Goal: Information Seeking & Learning: Learn about a topic

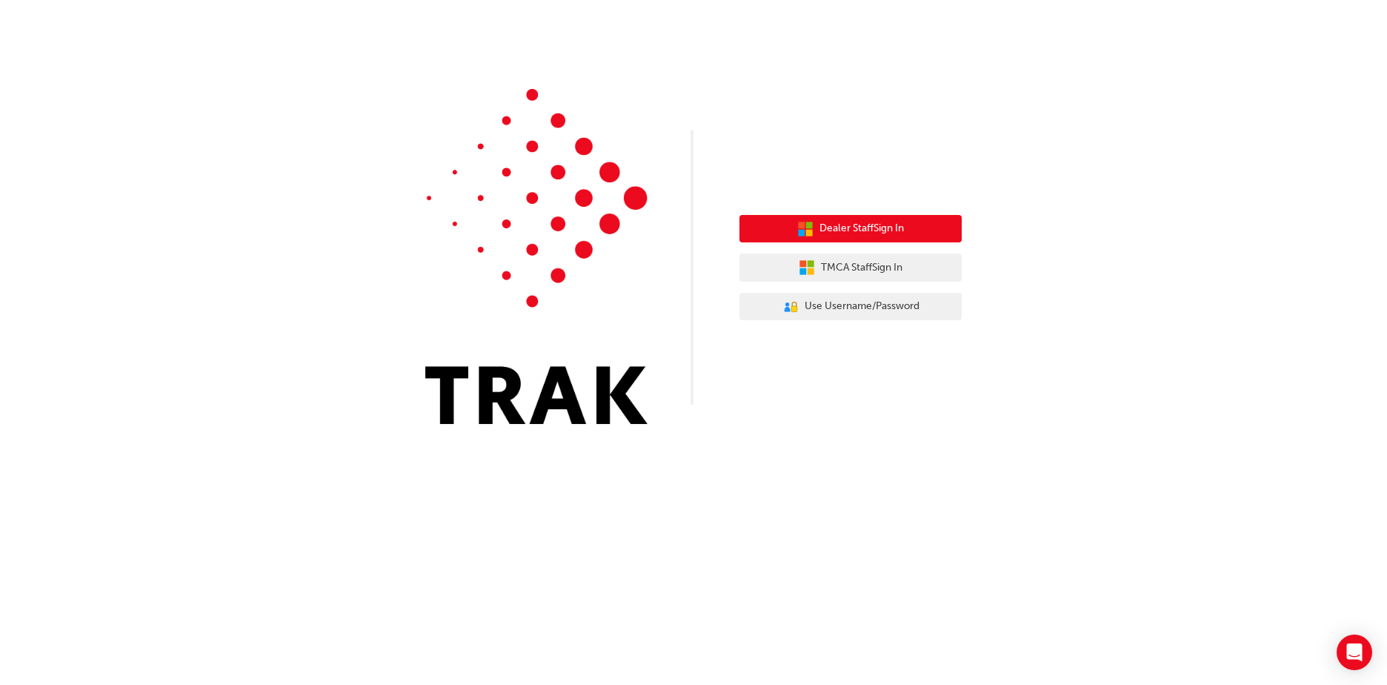
click at [859, 231] on span "Dealer Staff Sign In" at bounding box center [862, 228] width 84 height 17
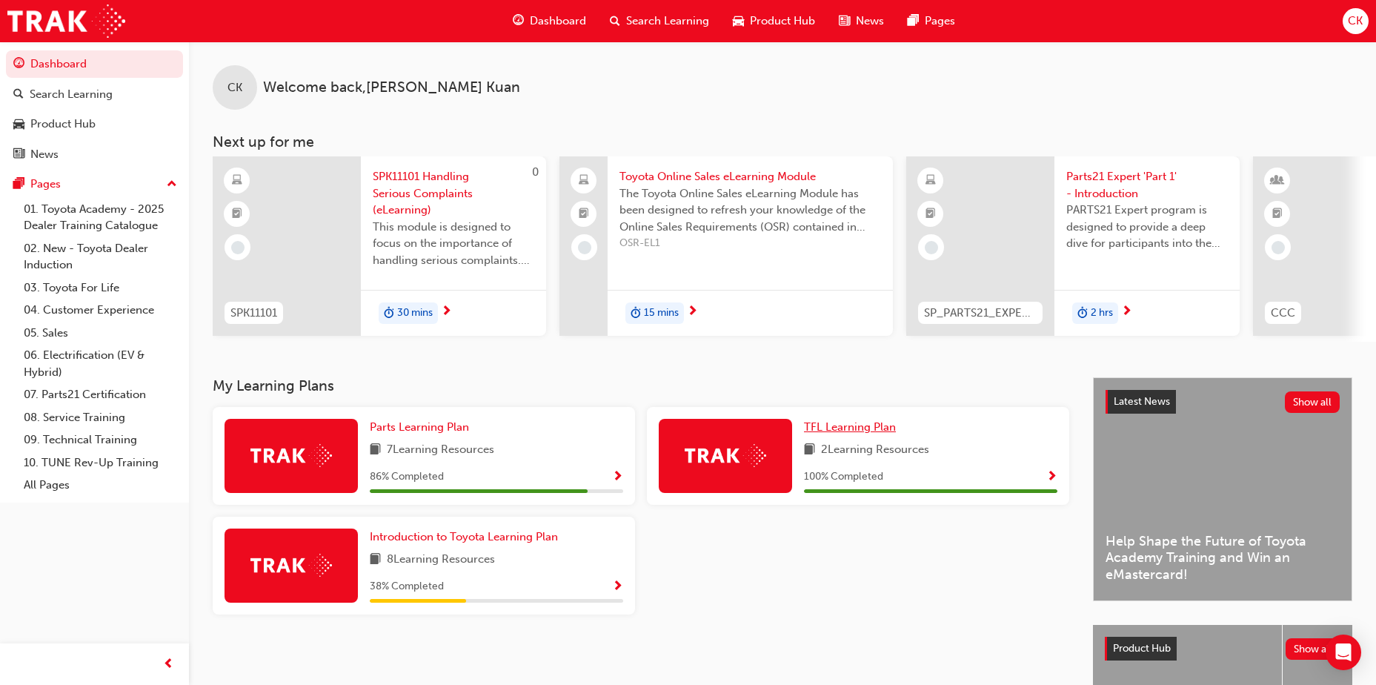
click at [860, 434] on span "TFL Learning Plan" at bounding box center [850, 426] width 92 height 13
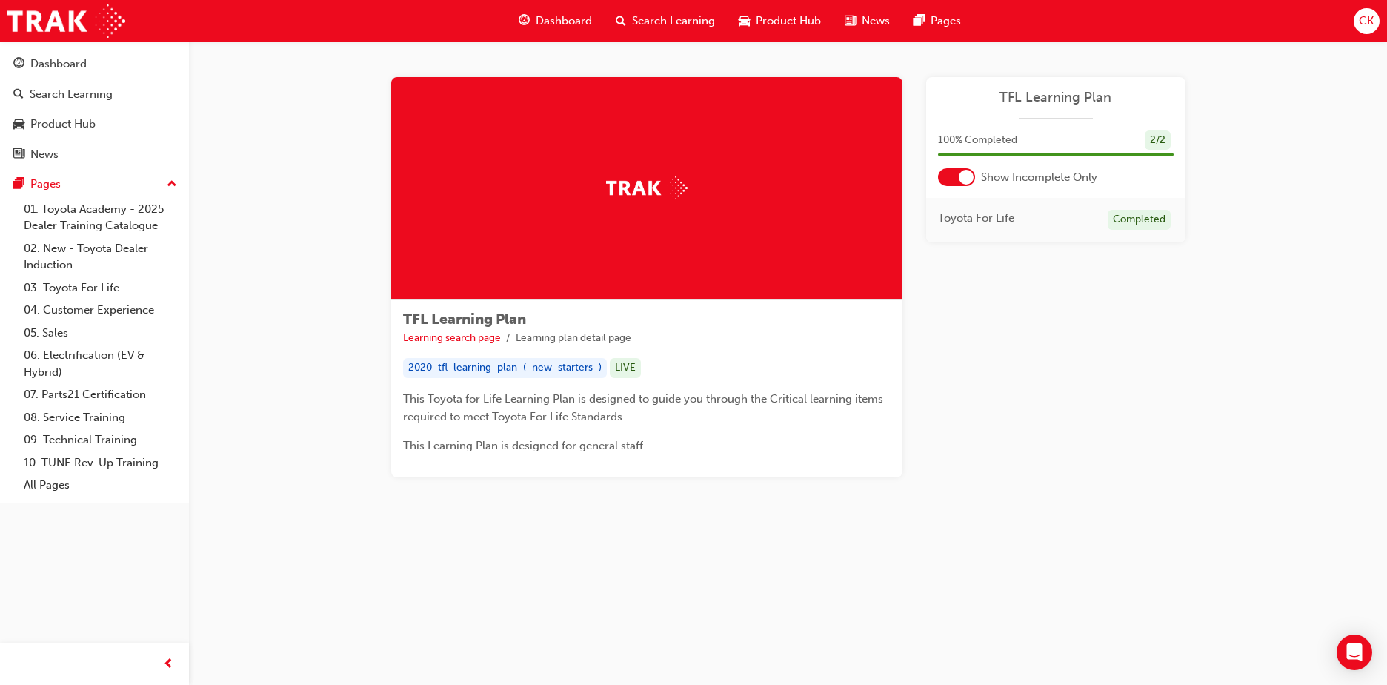
click at [952, 182] on div at bounding box center [956, 177] width 37 height 18
click at [970, 177] on div at bounding box center [956, 177] width 37 height 18
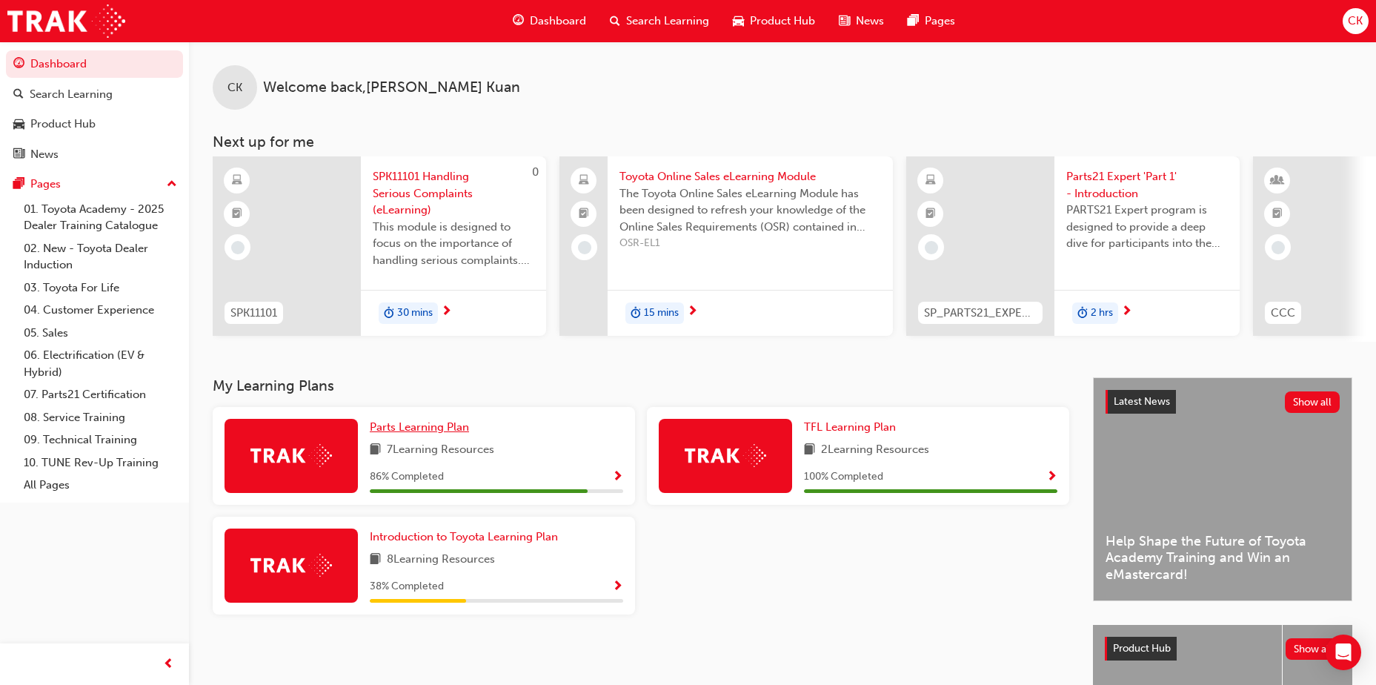
click at [399, 426] on span "Parts Learning Plan" at bounding box center [419, 426] width 99 height 13
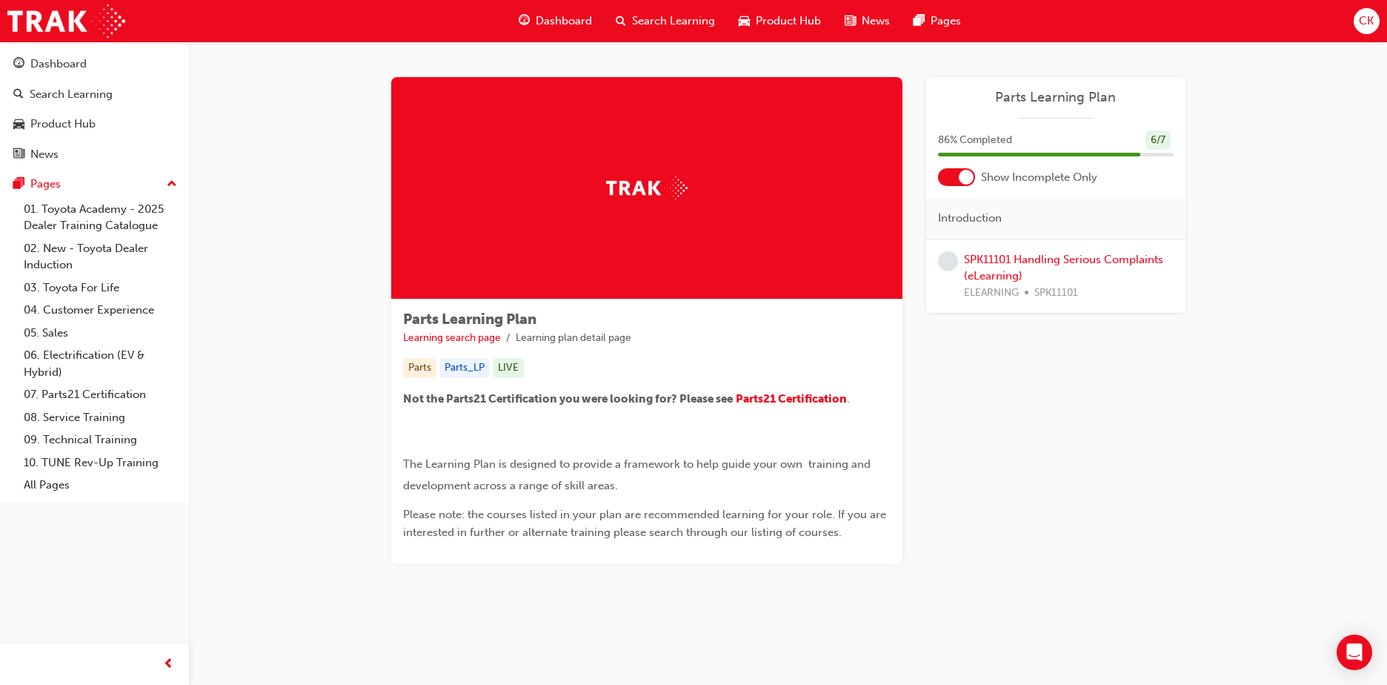
click at [952, 181] on div at bounding box center [956, 177] width 37 height 18
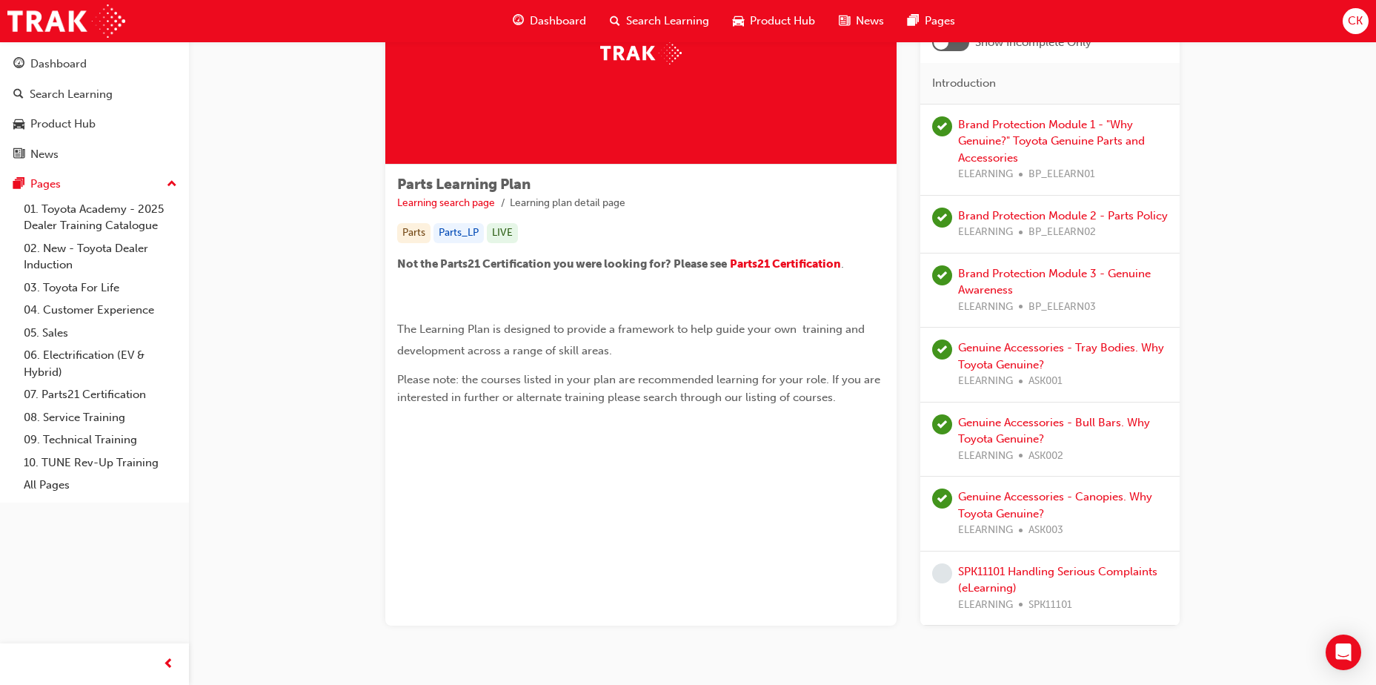
scroll to position [148, 0]
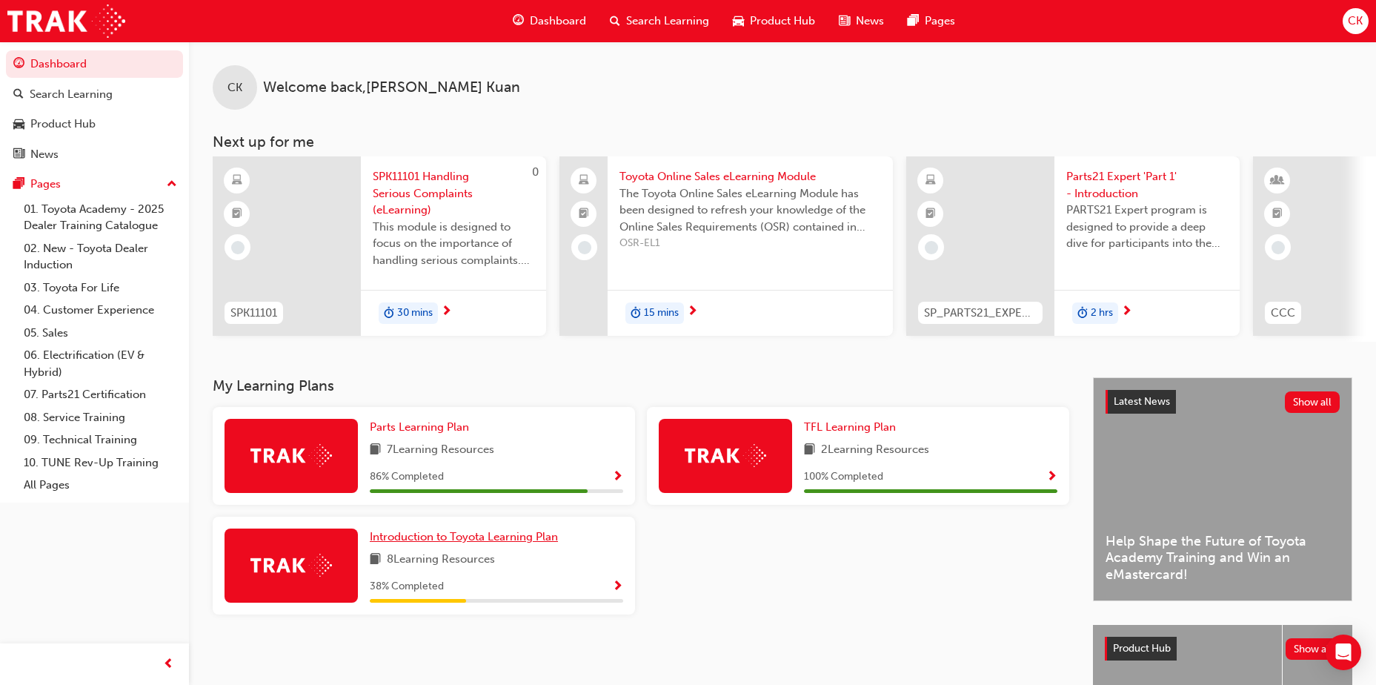
click at [414, 542] on span "Introduction to Toyota Learning Plan" at bounding box center [464, 536] width 188 height 13
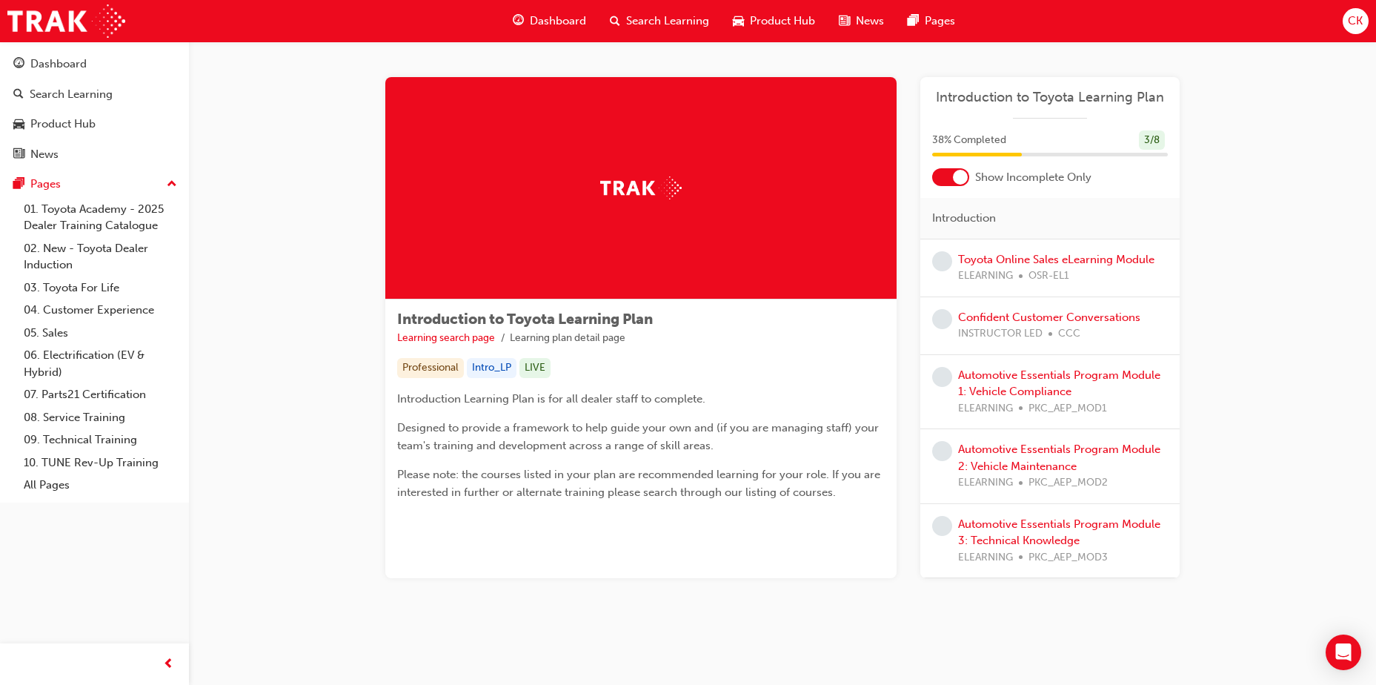
click at [940, 180] on div at bounding box center [950, 177] width 37 height 18
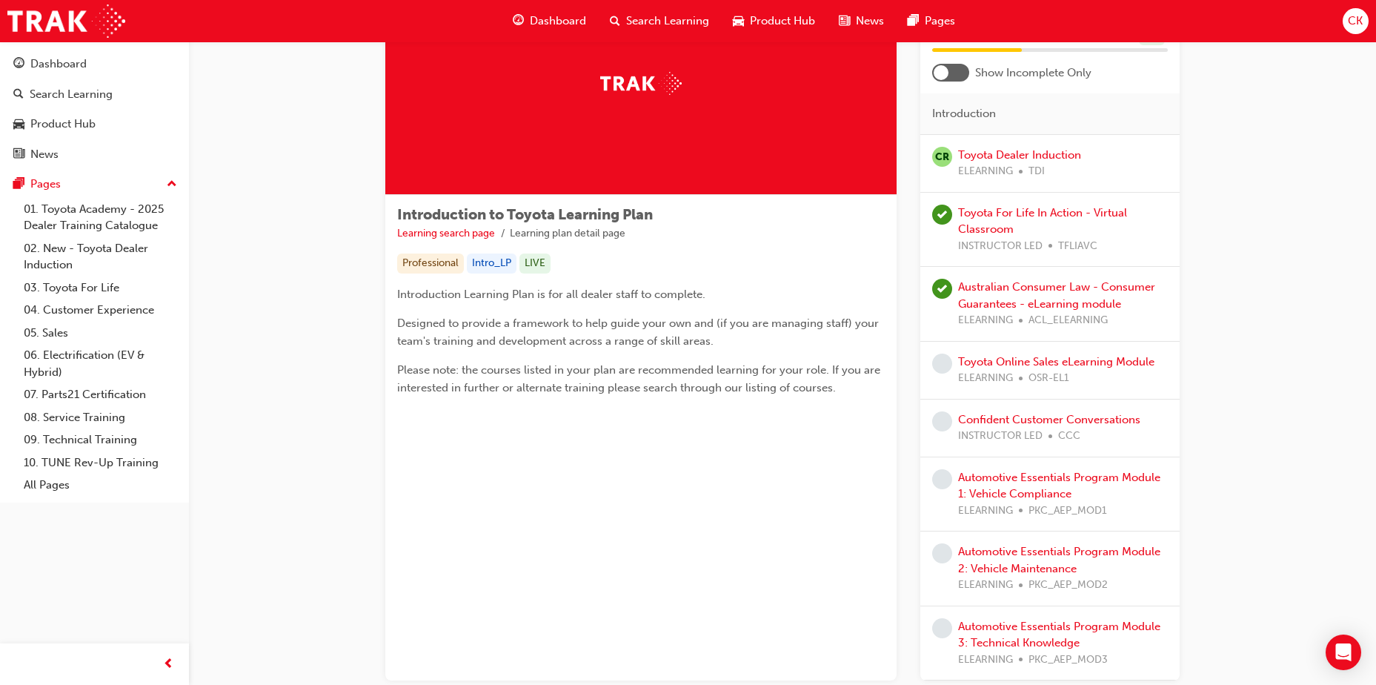
scroll to position [148, 0]
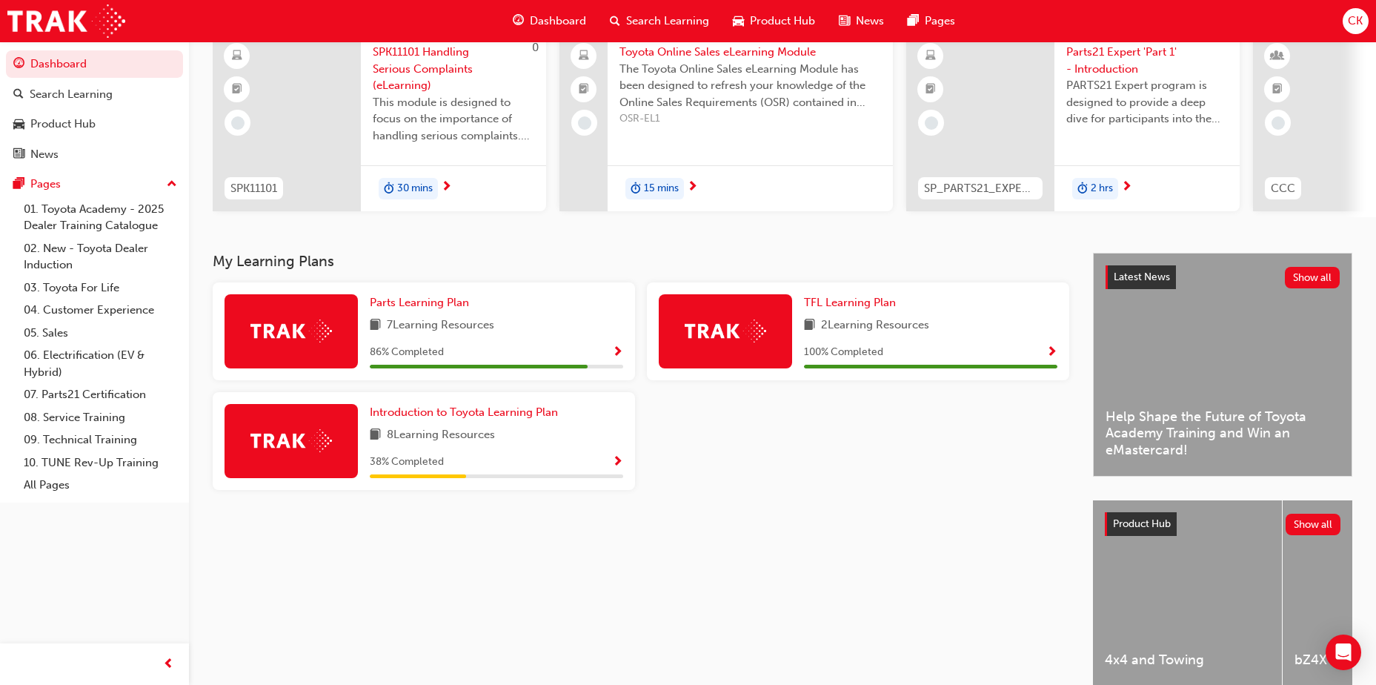
scroll to position [148, 0]
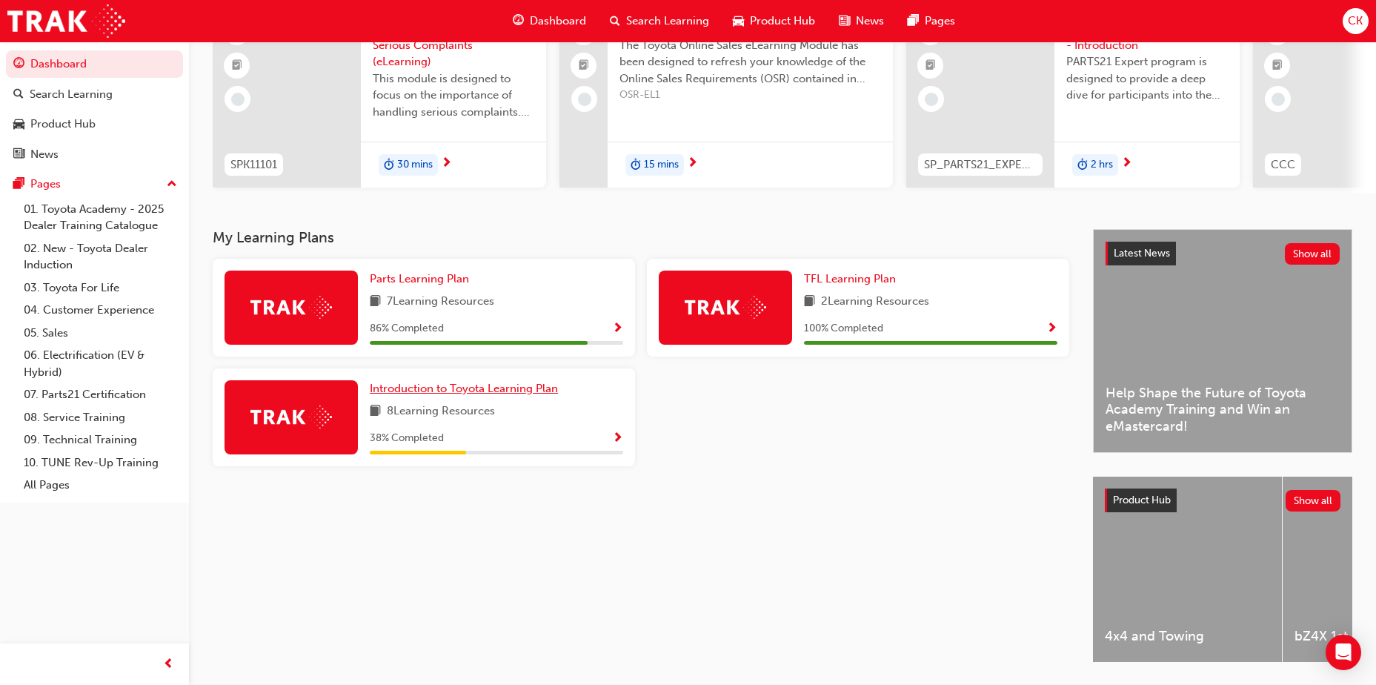
click at [416, 394] on span "Introduction to Toyota Learning Plan" at bounding box center [464, 388] width 188 height 13
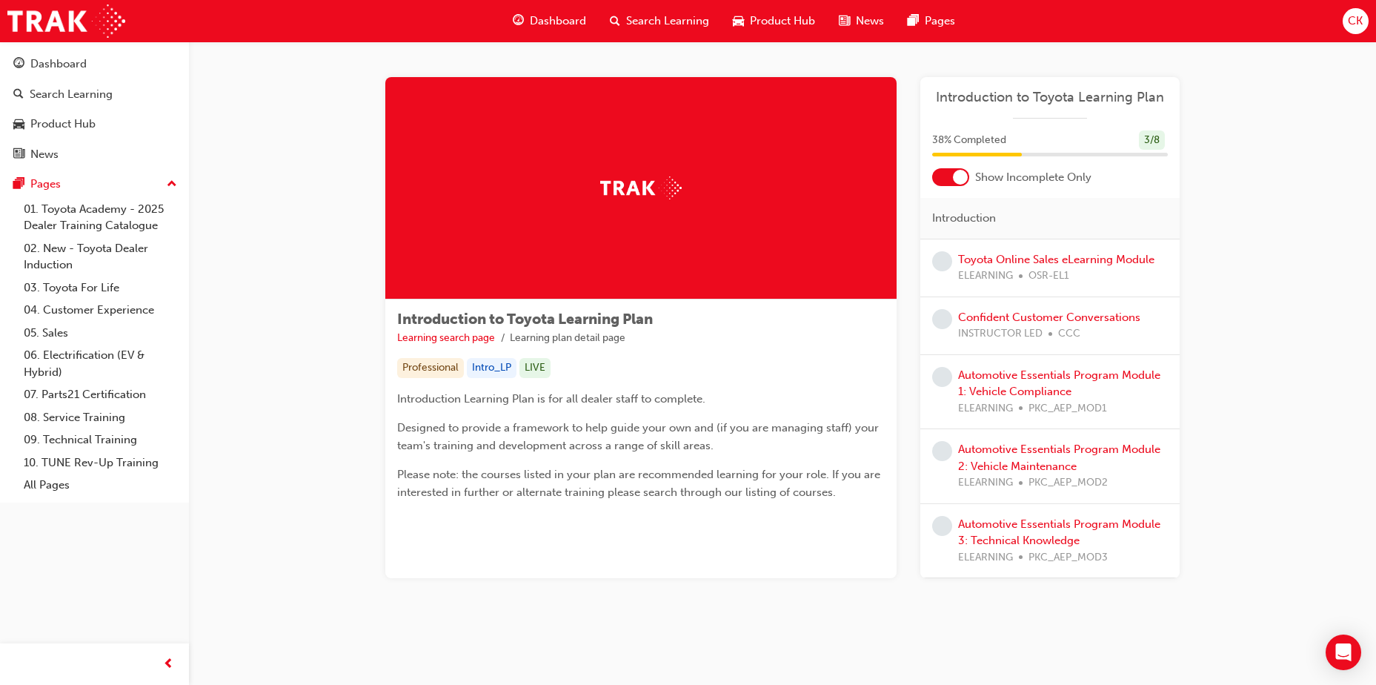
click at [554, 16] on span "Dashboard" at bounding box center [558, 21] width 56 height 17
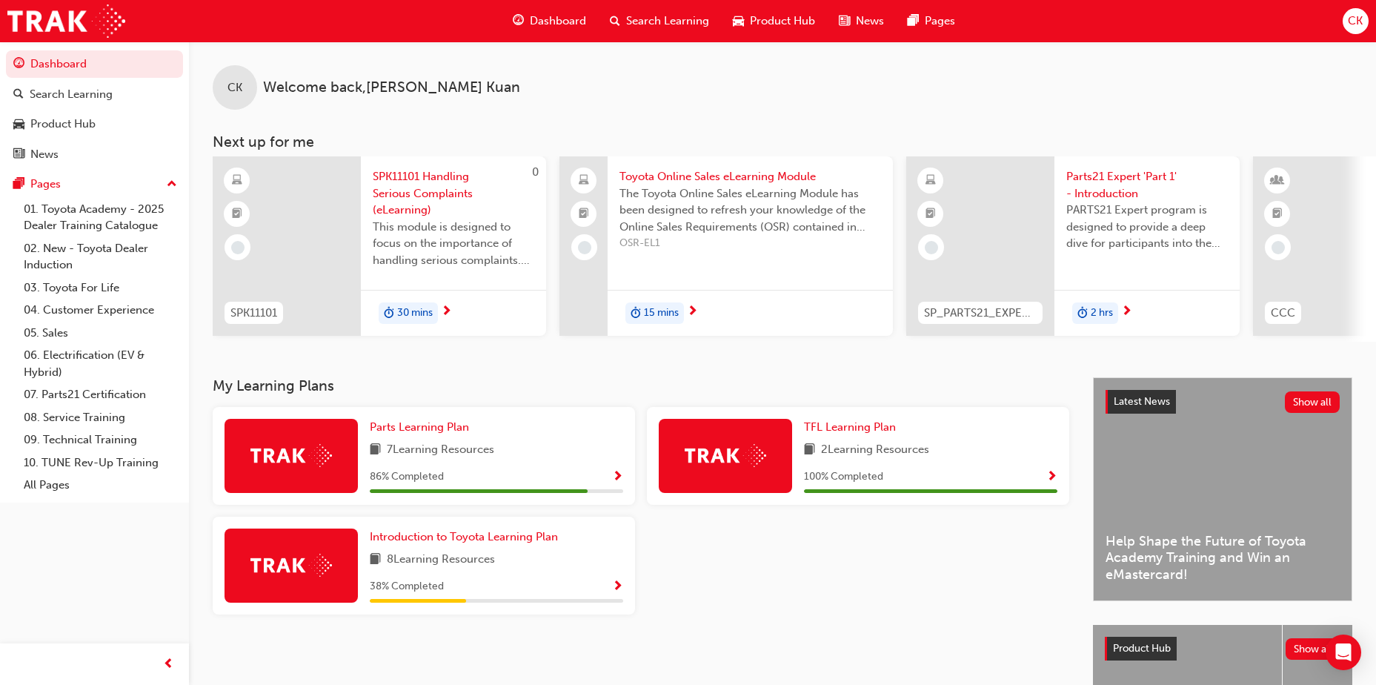
click at [768, 21] on span "Product Hub" at bounding box center [782, 21] width 65 height 17
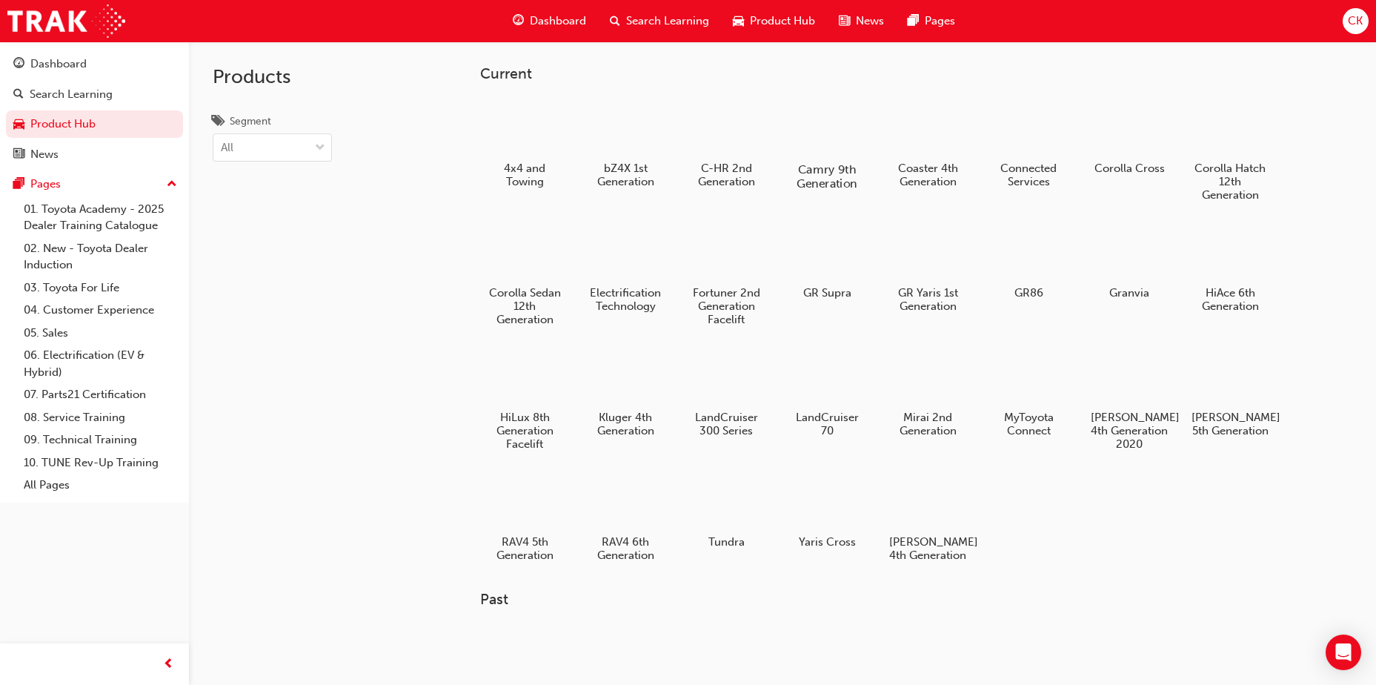
click at [837, 134] on div at bounding box center [827, 126] width 82 height 59
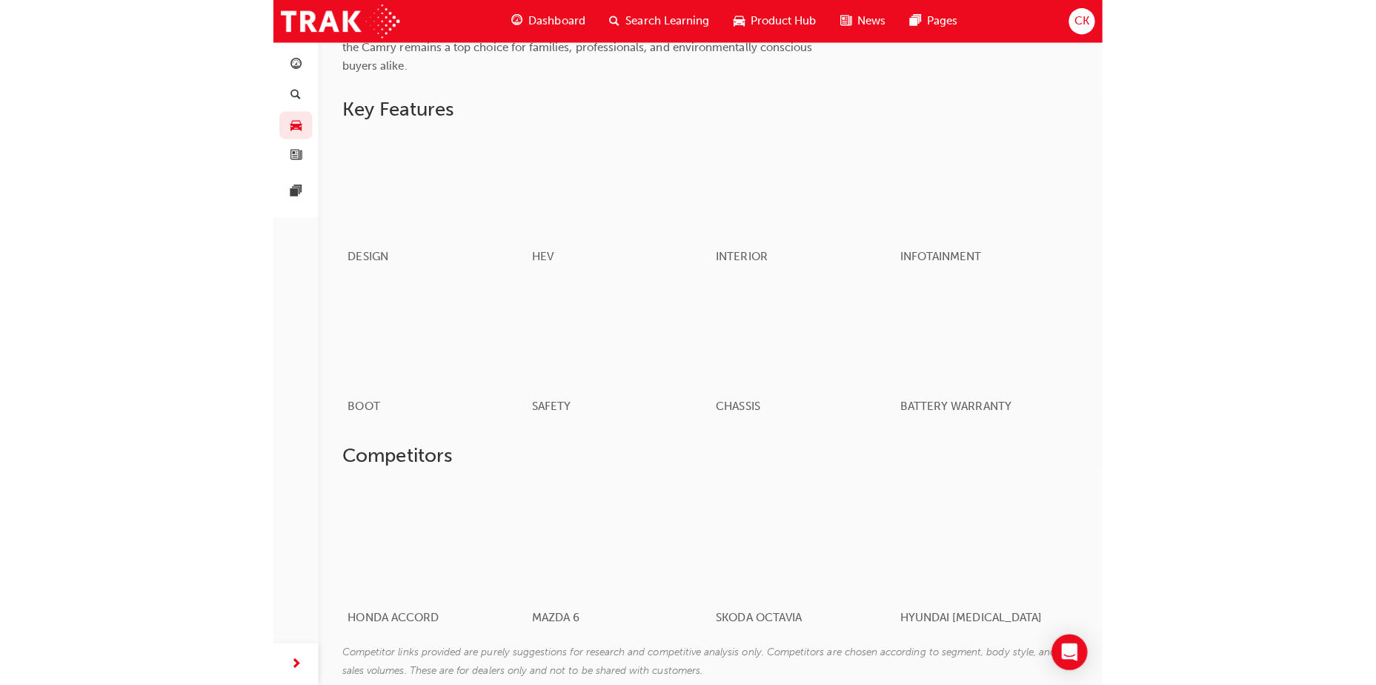
scroll to position [693, 0]
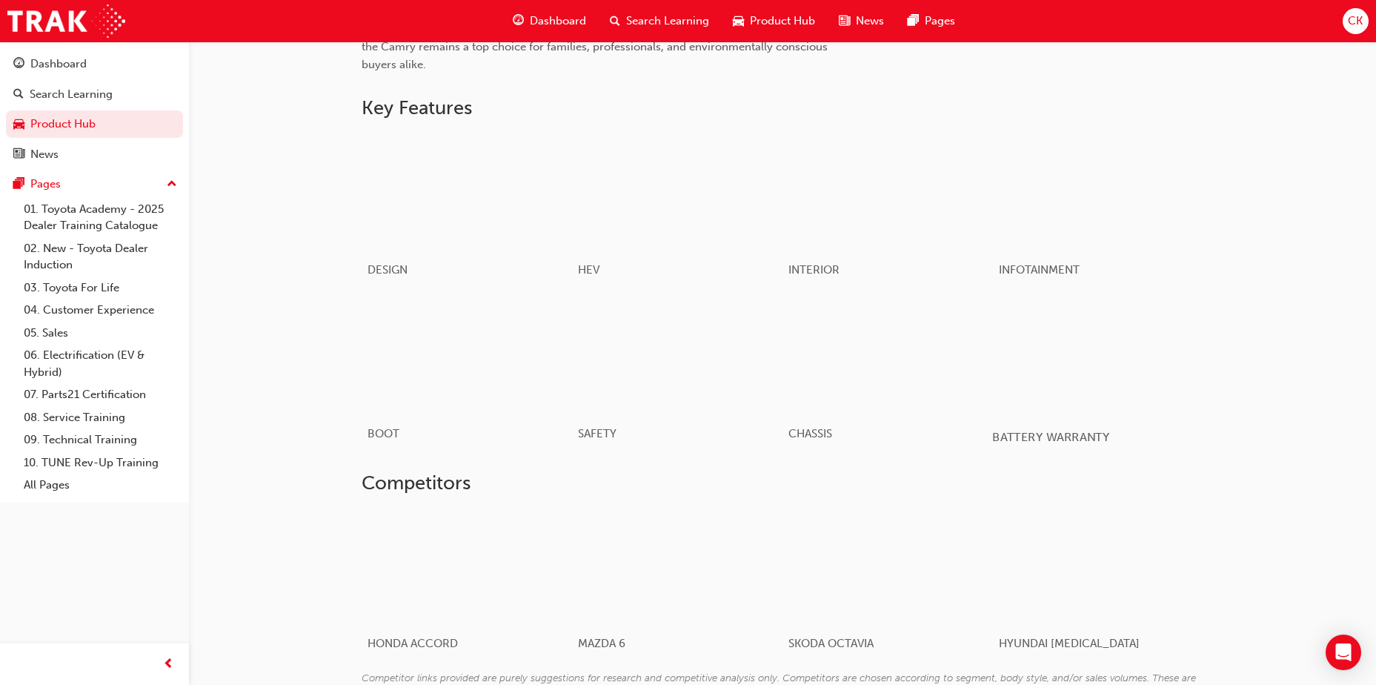
click at [1112, 367] on div "button" at bounding box center [1097, 355] width 211 height 119
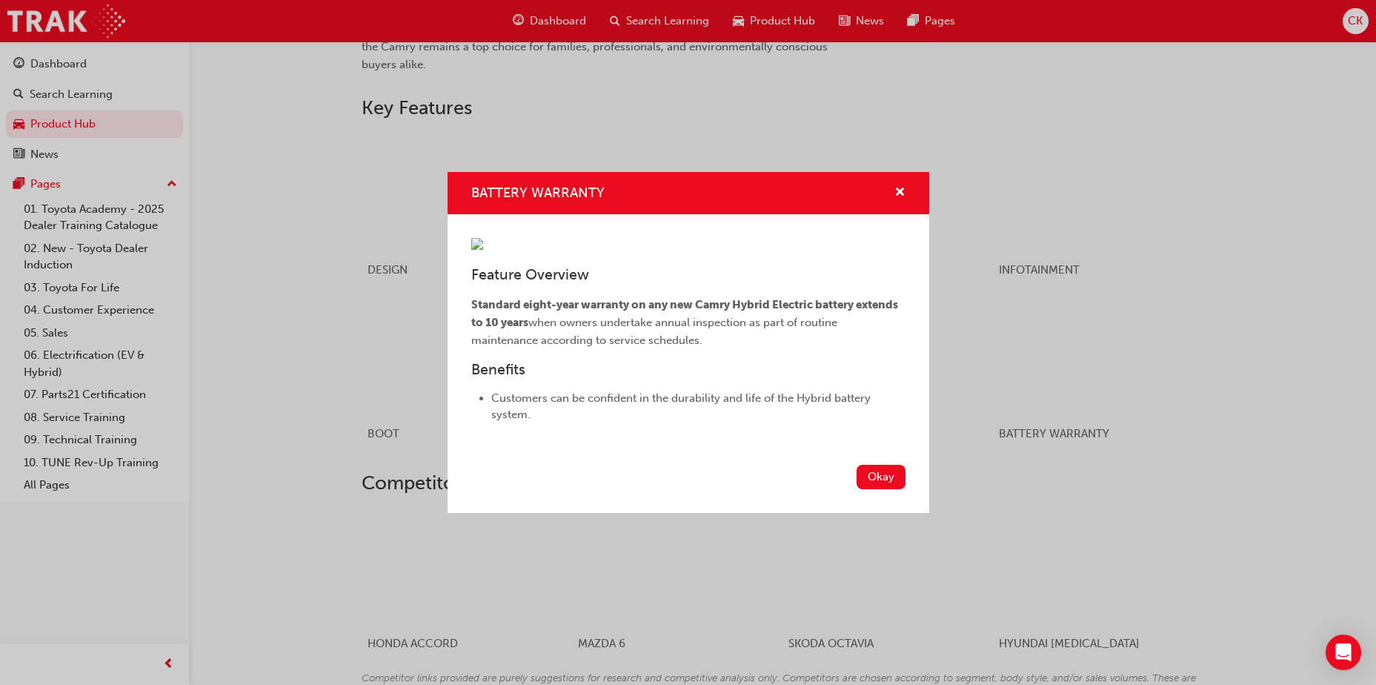
click at [909, 172] on div "BATTERY WARRANTY" at bounding box center [689, 193] width 482 height 42
click at [899, 187] on span "cross-icon" at bounding box center [899, 193] width 11 height 13
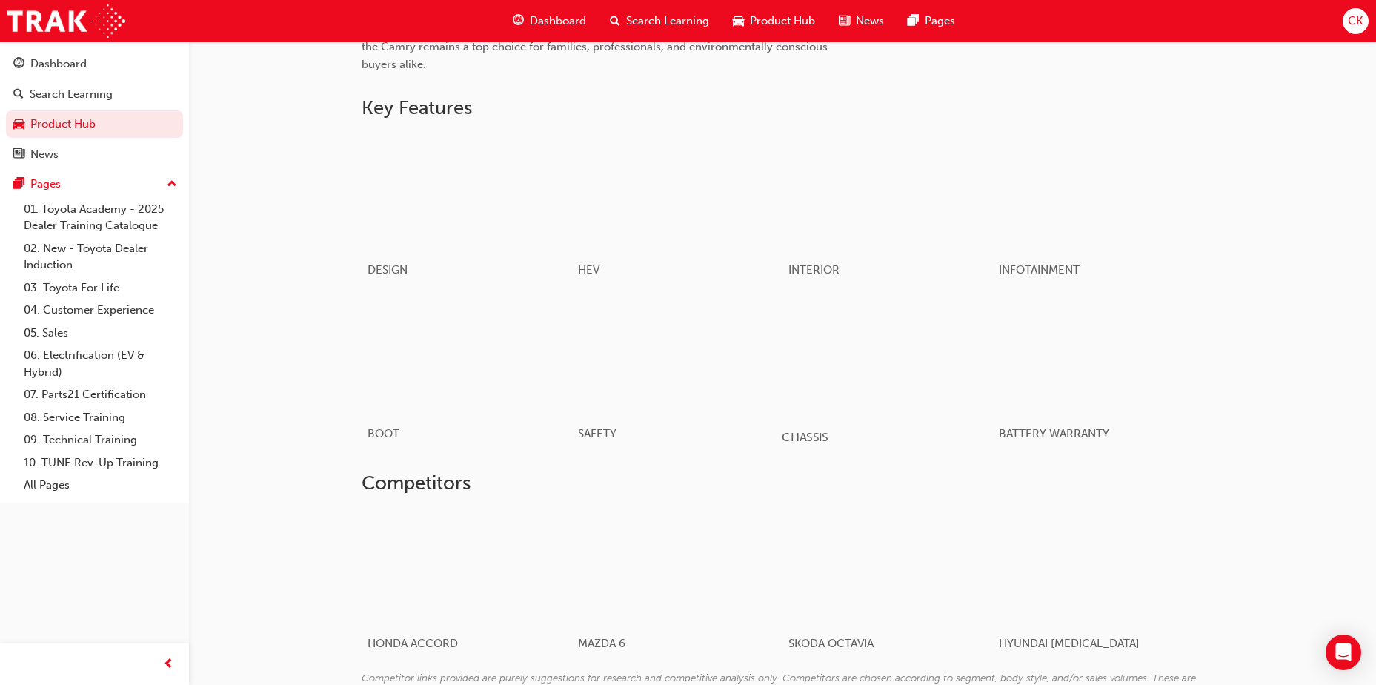
click at [874, 364] on div "button" at bounding box center [887, 355] width 211 height 119
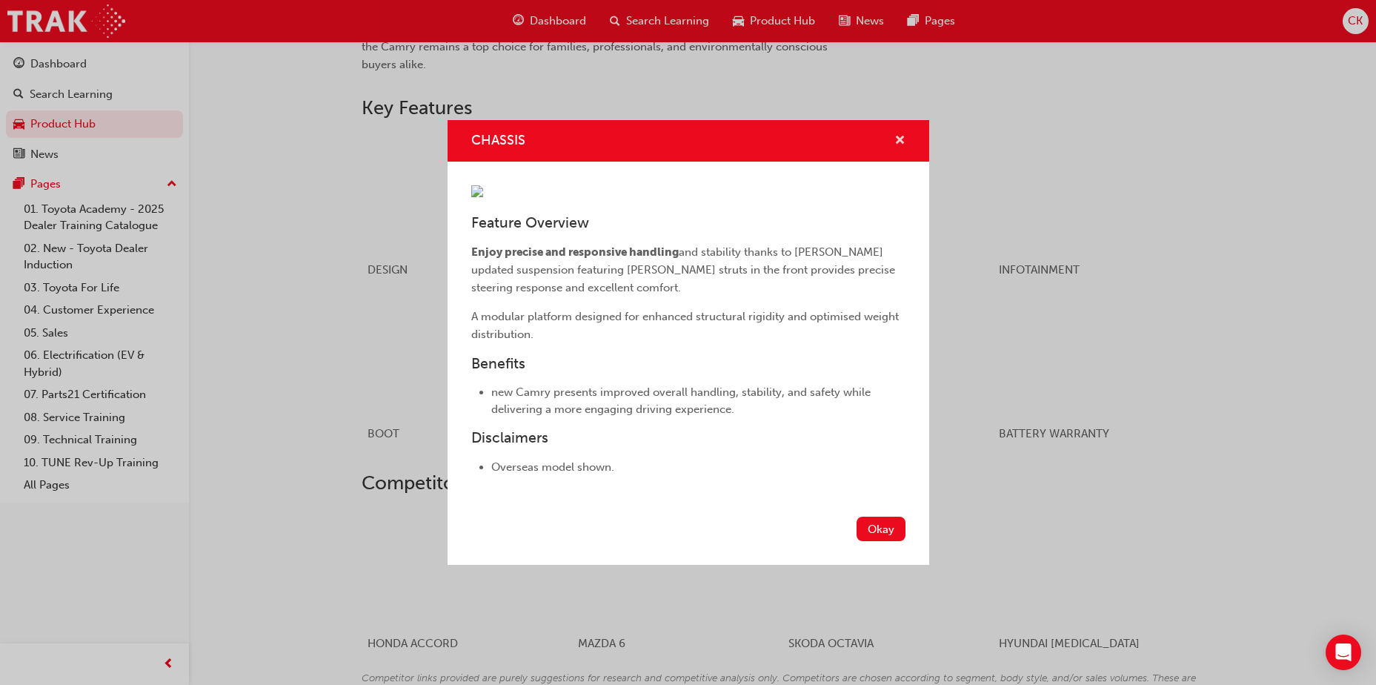
click at [894, 132] on button "CHASSIS" at bounding box center [899, 141] width 11 height 19
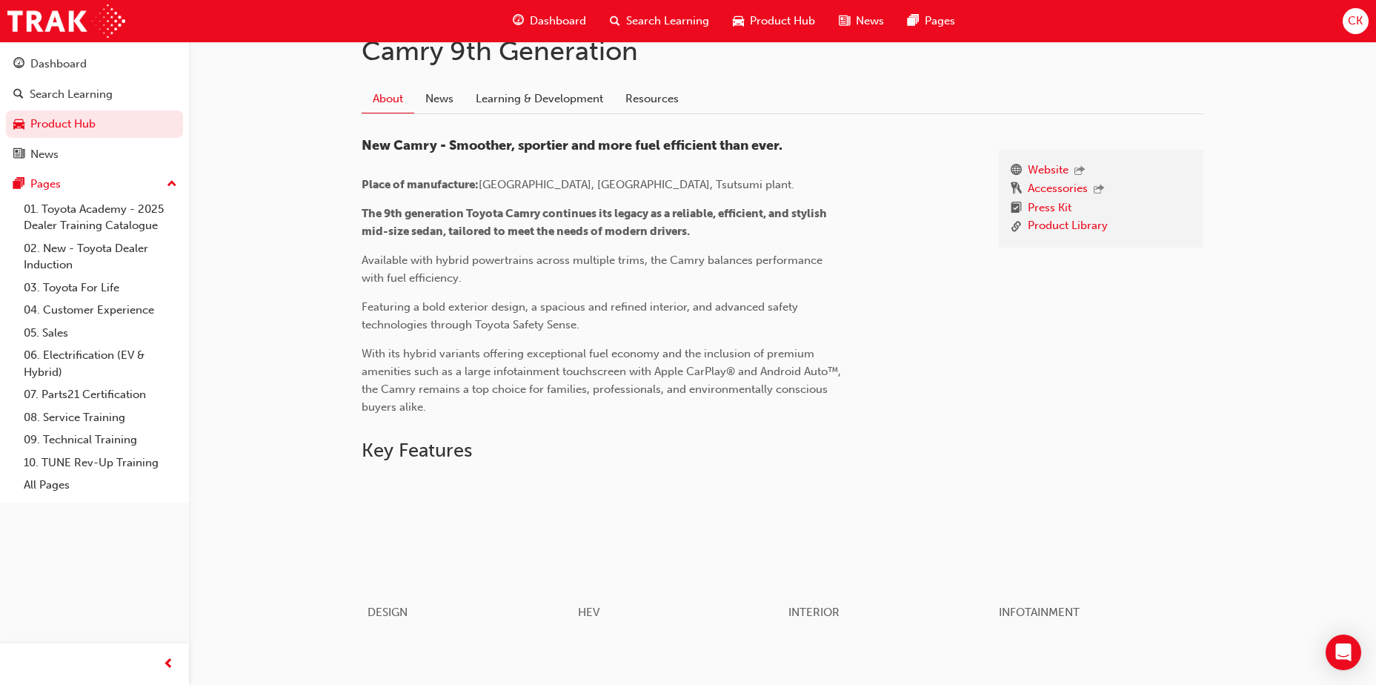
scroll to position [278, 0]
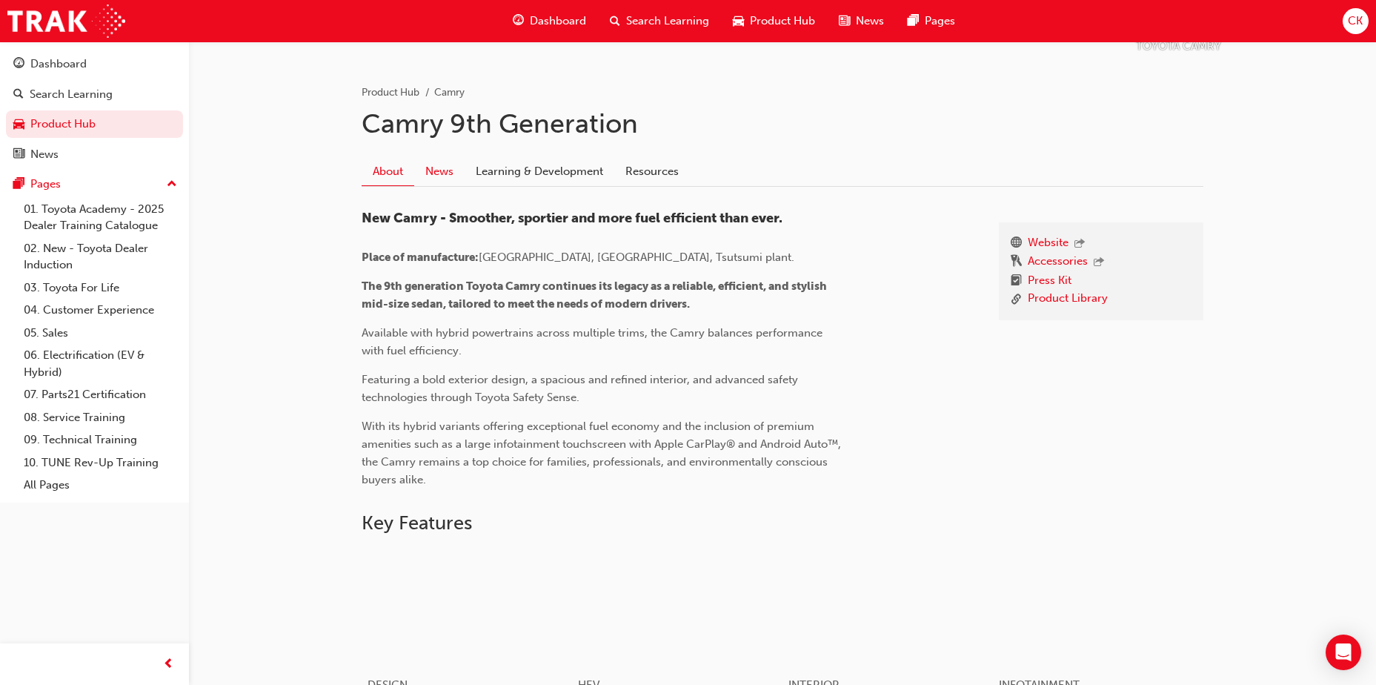
click at [446, 168] on link "News" at bounding box center [439, 171] width 50 height 28
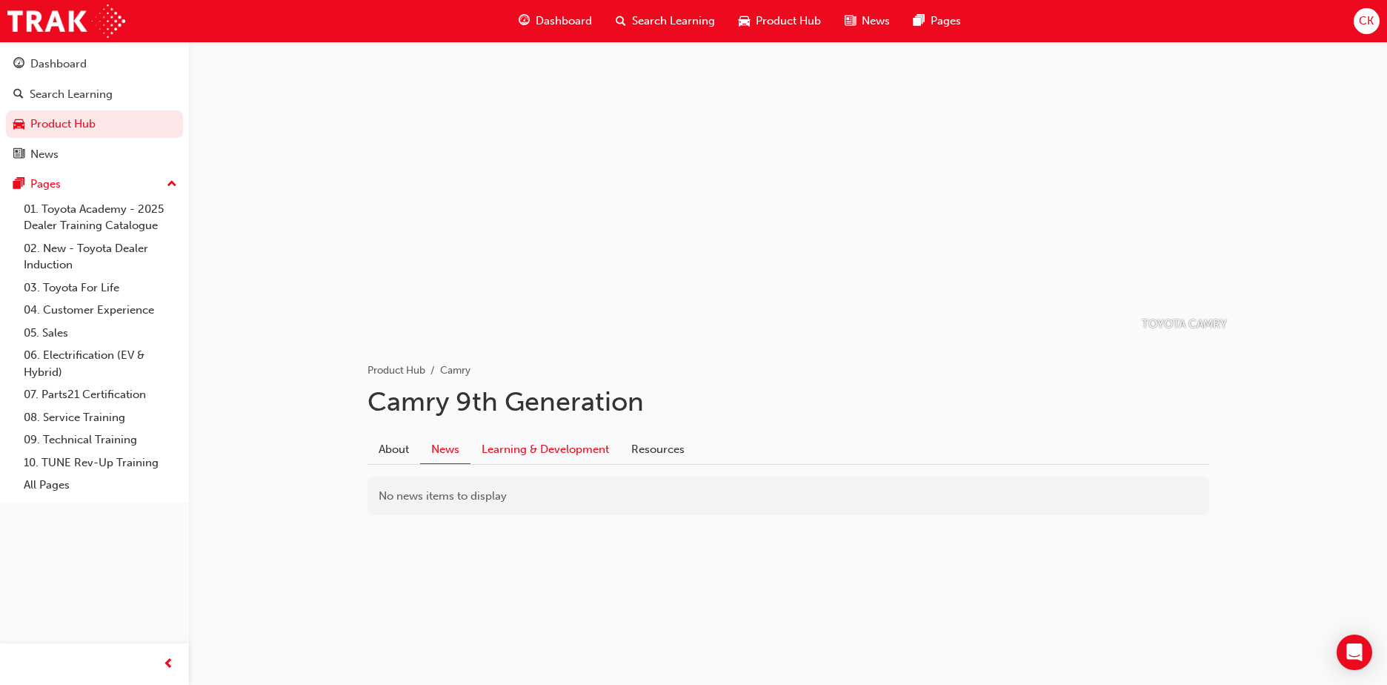
click at [512, 447] on link "Learning & Development" at bounding box center [546, 449] width 150 height 28
click at [663, 455] on link "Resources" at bounding box center [658, 449] width 76 height 28
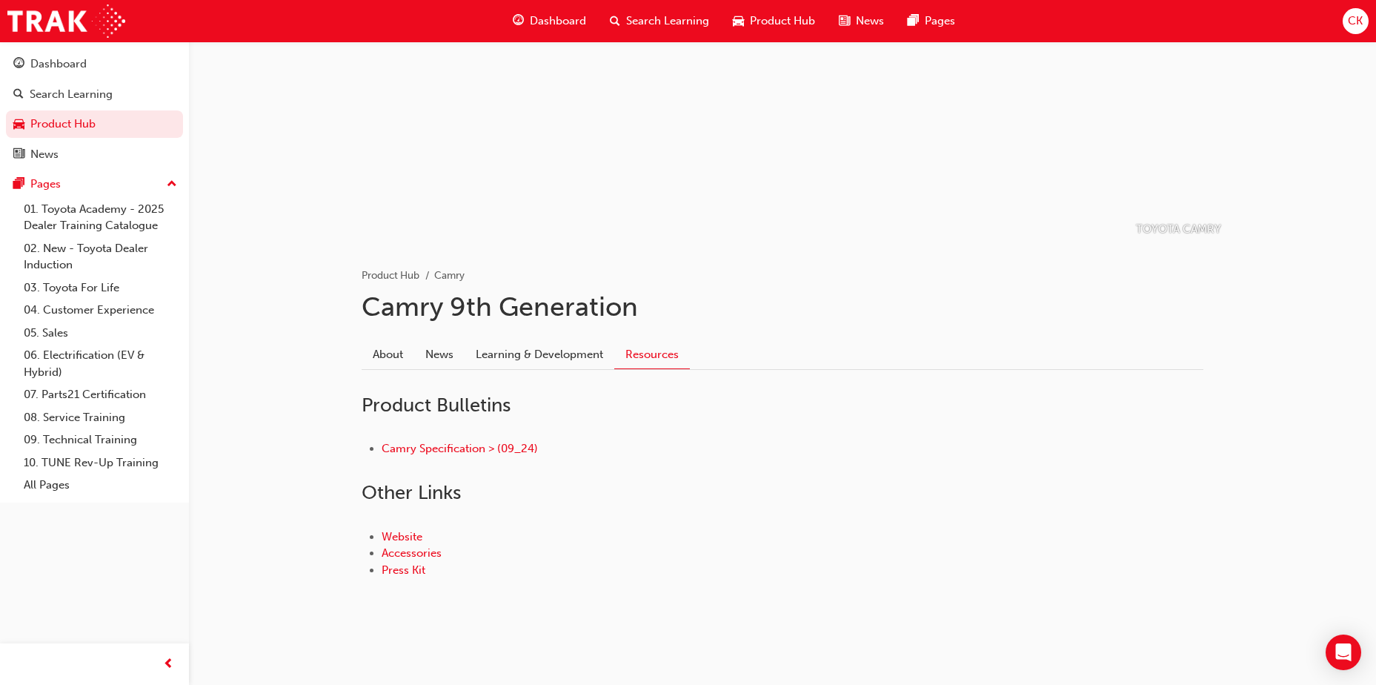
scroll to position [96, 0]
click at [391, 354] on link "About" at bounding box center [388, 353] width 53 height 28
